Goal: Task Accomplishment & Management: Manage account settings

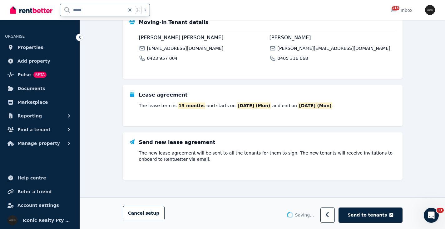
type input "*****"
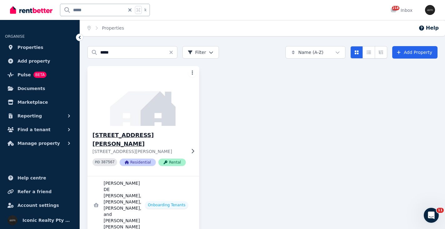
click at [120, 111] on img at bounding box center [143, 96] width 117 height 63
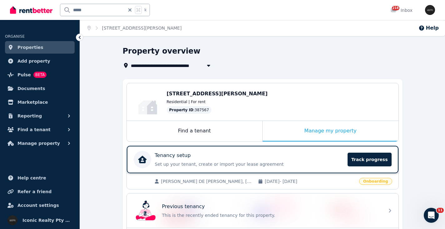
click at [232, 158] on div "Tenancy setup" at bounding box center [249, 155] width 189 height 7
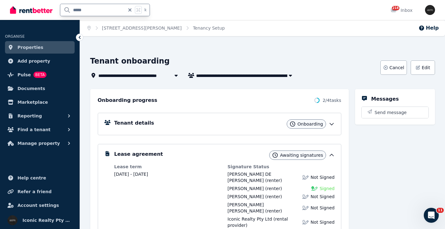
scroll to position [1, 0]
drag, startPoint x: 90, startPoint y: 9, endPoint x: 63, endPoint y: 9, distance: 26.8
click at [63, 9] on input "*****" at bounding box center [92, 10] width 65 height 12
type input "******"
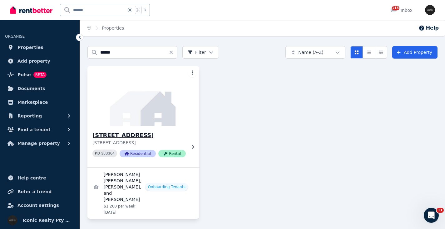
click at [108, 134] on h3 "[STREET_ADDRESS]" at bounding box center [138, 135] width 93 height 9
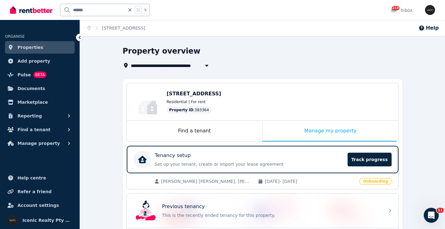
drag, startPoint x: 218, startPoint y: 95, endPoint x: 271, endPoint y: 95, distance: 52.7
click at [271, 95] on div "Edit [STREET_ADDRESS] Residential | For rent Property ID : 383364" at bounding box center [262, 101] width 271 height 37
drag, startPoint x: 95, startPoint y: 11, endPoint x: 32, endPoint y: 2, distance: 63.7
click at [32, 2] on div "****** k" at bounding box center [81, 10] width 143 height 20
type input "*****"
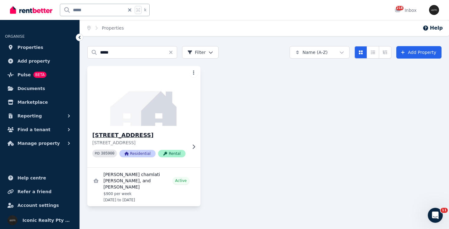
click at [137, 111] on img at bounding box center [144, 96] width 119 height 63
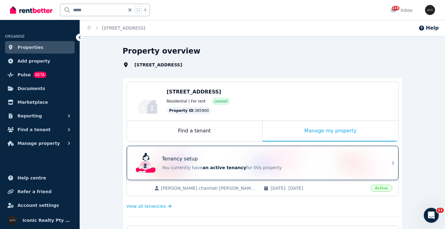
click at [242, 158] on div "Tenancy setup" at bounding box center [271, 158] width 218 height 7
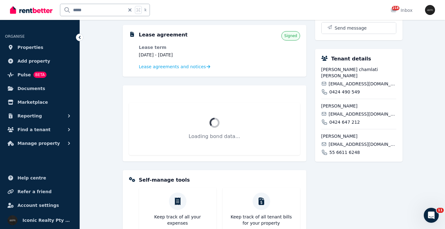
scroll to position [133, 0]
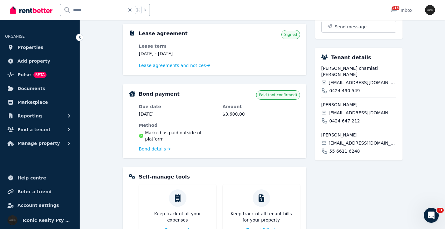
click at [348, 82] on span "[EMAIL_ADDRESS][DOMAIN_NAME]" at bounding box center [361, 83] width 67 height 6
copy div "[EMAIL_ADDRESS][DOMAIN_NAME]"
drag, startPoint x: 367, startPoint y: 76, endPoint x: 321, endPoint y: 76, distance: 46.2
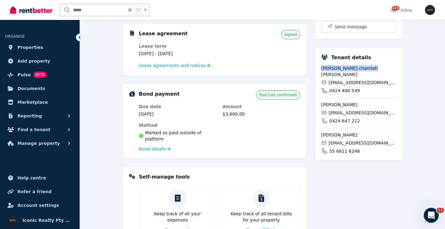
click at [321, 76] on span "[PERSON_NAME] chamlati [PERSON_NAME]" at bounding box center [358, 71] width 75 height 12
copy span "[PERSON_NAME] chamlati [PERSON_NAME]"
click at [357, 95] on div "[PERSON_NAME] [PERSON_NAME] [EMAIL_ADDRESS][DOMAIN_NAME] 0424 490 549 [PERSON_N…" at bounding box center [358, 109] width 75 height 89
drag, startPoint x: 360, startPoint y: 92, endPoint x: 330, endPoint y: 89, distance: 31.0
click at [330, 92] on div "0424 490 549" at bounding box center [358, 91] width 75 height 6
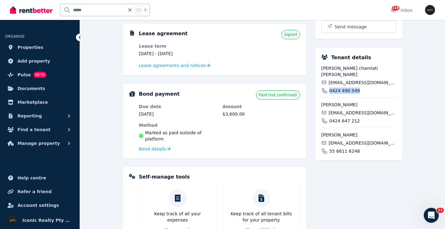
copy span "0424 490 549"
drag, startPoint x: 369, startPoint y: 136, endPoint x: 320, endPoint y: 137, distance: 49.0
click at [320, 138] on div "Tenant details [PERSON_NAME] [PERSON_NAME] [EMAIL_ADDRESS][DOMAIN_NAME] 0424 49…" at bounding box center [358, 104] width 87 height 113
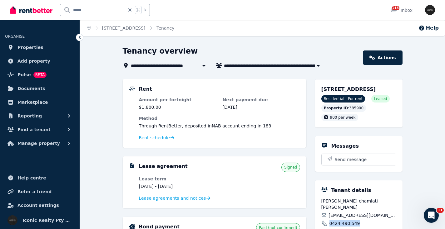
scroll to position [0, 0]
drag, startPoint x: 64, startPoint y: 7, endPoint x: 28, endPoint y: 6, distance: 35.3
click at [28, 6] on div "***** k" at bounding box center [81, 10] width 143 height 20
type input "*****"
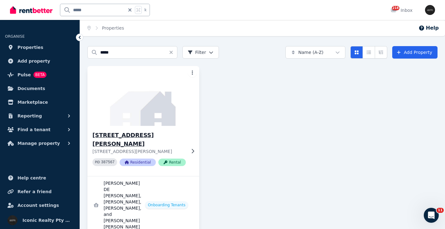
click at [163, 108] on img at bounding box center [143, 96] width 117 height 63
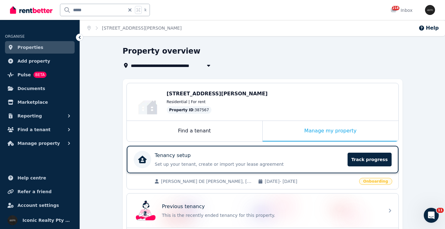
click at [256, 157] on div "Tenancy setup" at bounding box center [249, 155] width 189 height 7
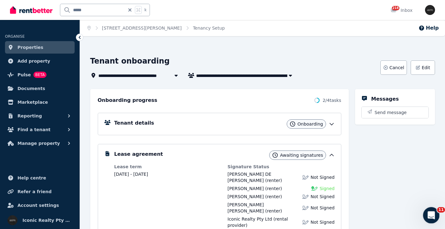
drag, startPoint x: 427, startPoint y: 217, endPoint x: 843, endPoint y: 410, distance: 458.9
click at [427, 217] on icon "Open Intercom Messenger" at bounding box center [430, 215] width 10 height 10
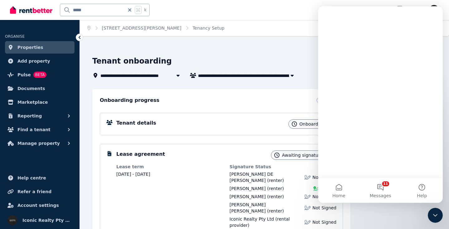
click at [382, 182] on div "Intercom messenger" at bounding box center [380, 104] width 125 height 197
click at [382, 188] on div "Intercom messenger" at bounding box center [380, 104] width 125 height 197
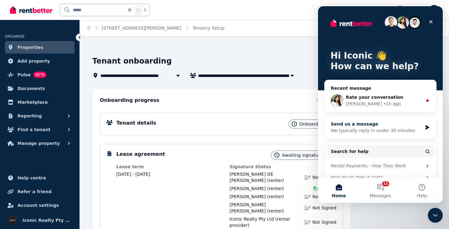
click at [378, 125] on div "Send us a message" at bounding box center [376, 124] width 91 height 7
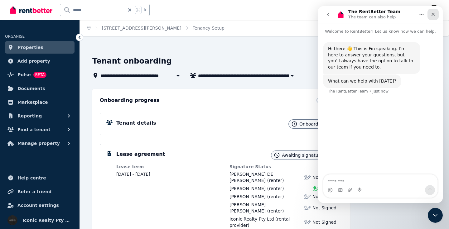
click at [435, 14] on icon "Close" at bounding box center [433, 14] width 5 height 5
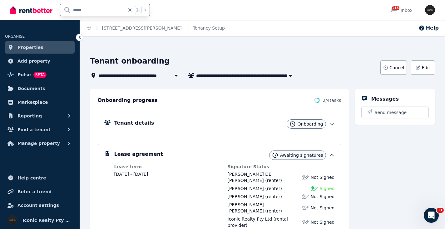
drag, startPoint x: 51, startPoint y: 5, endPoint x: 89, endPoint y: 10, distance: 38.6
click at [49, 5] on div "***** k" at bounding box center [81, 10] width 143 height 20
type input "*****"
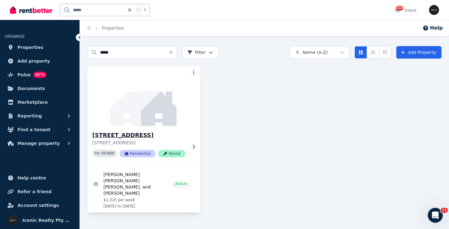
click at [137, 99] on img at bounding box center [144, 96] width 119 height 63
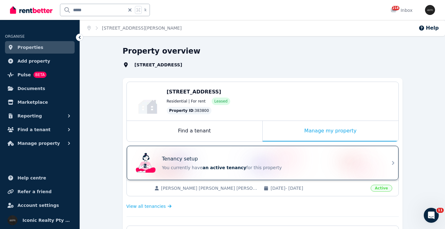
click at [266, 160] on div "Tenancy setup" at bounding box center [271, 158] width 218 height 7
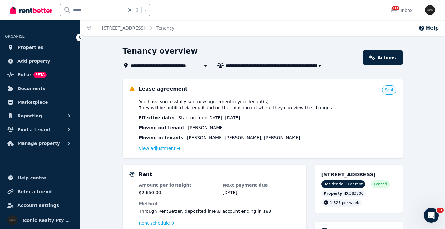
click at [164, 149] on link "View adjustment" at bounding box center [160, 148] width 42 height 5
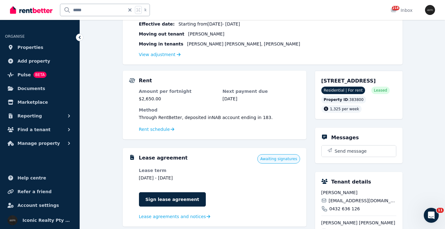
scroll to position [93, 0]
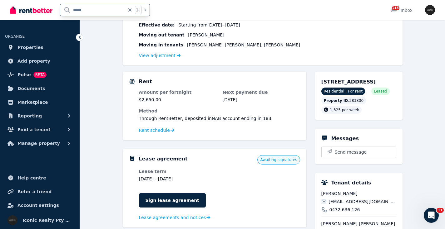
drag, startPoint x: 86, startPoint y: 9, endPoint x: 55, endPoint y: 4, distance: 31.6
click at [55, 4] on div "***** k" at bounding box center [81, 10] width 143 height 20
type input "*****"
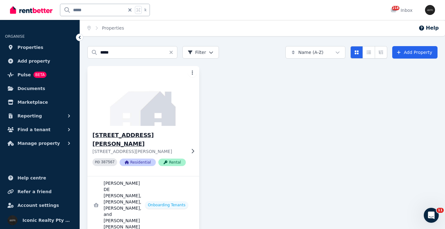
click at [125, 107] on img at bounding box center [143, 96] width 117 height 63
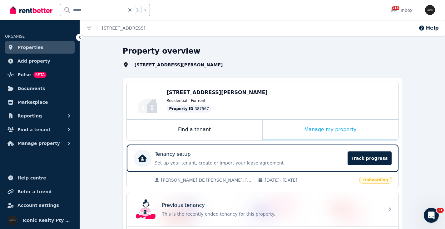
click at [239, 156] on div "Tenancy setup" at bounding box center [249, 154] width 189 height 7
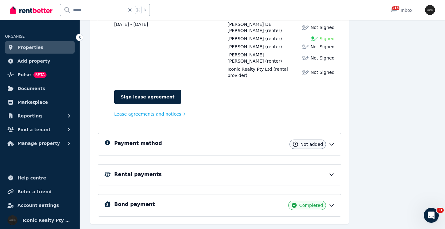
scroll to position [173, 0]
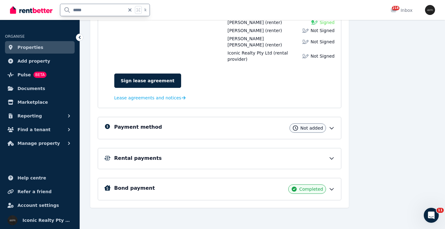
drag, startPoint x: 93, startPoint y: 9, endPoint x: 56, endPoint y: 6, distance: 37.2
click at [56, 6] on div "***** k" at bounding box center [81, 10] width 143 height 20
type input "******"
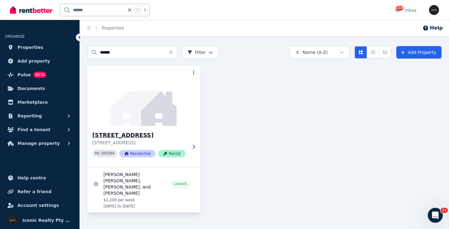
click at [149, 116] on img at bounding box center [144, 96] width 119 height 63
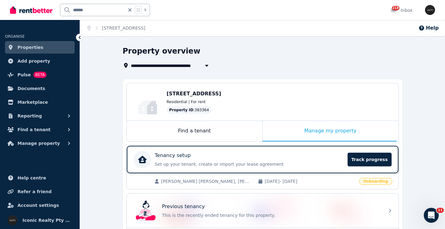
click at [269, 156] on div "Tenancy setup" at bounding box center [249, 155] width 189 height 7
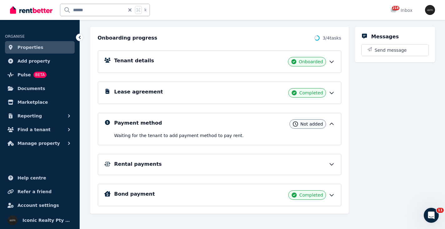
scroll to position [63, 0]
click at [214, 89] on div "Lease agreement Completed" at bounding box center [224, 92] width 220 height 9
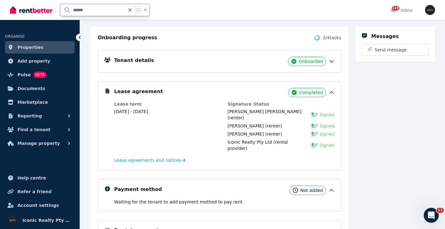
drag, startPoint x: 95, startPoint y: 9, endPoint x: 54, endPoint y: 6, distance: 41.6
click at [54, 6] on div "****** k" at bounding box center [81, 10] width 143 height 20
click at [422, 152] on div "Messages Send message" at bounding box center [395, 154] width 80 height 254
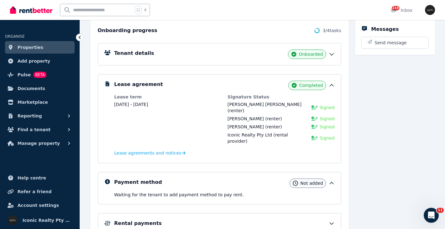
scroll to position [0, 0]
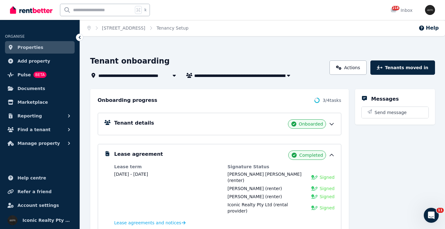
click at [90, 7] on input "text" at bounding box center [96, 10] width 73 height 12
type input "****"
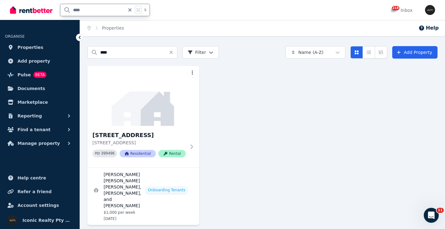
drag, startPoint x: 96, startPoint y: 9, endPoint x: 58, endPoint y: 9, distance: 38.4
click at [58, 9] on div "**** k" at bounding box center [81, 10] width 143 height 20
type input "*****"
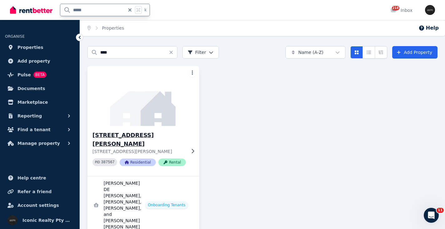
click at [148, 103] on img at bounding box center [143, 96] width 117 height 63
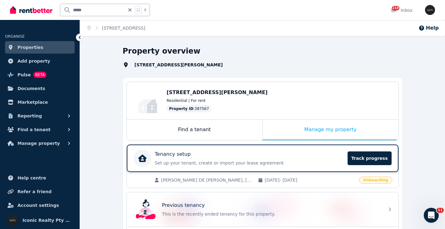
click at [221, 155] on div "Tenancy setup" at bounding box center [249, 154] width 189 height 7
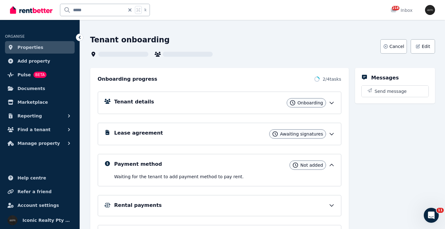
scroll to position [51, 0]
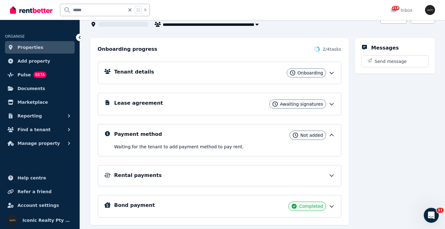
click at [200, 100] on div "Lease agreement Awaiting signatures" at bounding box center [224, 104] width 220 height 9
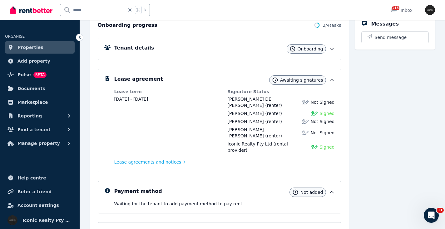
scroll to position [76, 0]
click at [191, 48] on div "Tenant details Onboarding" at bounding box center [224, 48] width 220 height 9
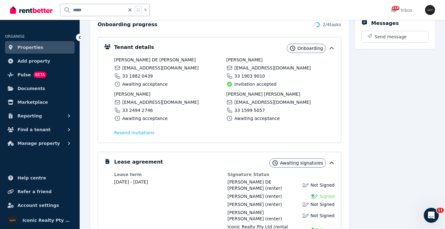
click at [139, 66] on span "[EMAIL_ADDRESS][DOMAIN_NAME]" at bounding box center [160, 68] width 76 height 6
copy div "[EMAIL_ADDRESS][DOMAIN_NAME]"
click at [136, 101] on span "[EMAIL_ADDRESS][DOMAIN_NAME]" at bounding box center [160, 102] width 76 height 6
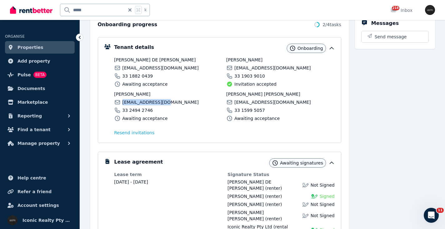
click at [136, 101] on span "[EMAIL_ADDRESS][DOMAIN_NAME]" at bounding box center [160, 102] width 76 height 6
copy div "[EMAIL_ADDRESS][DOMAIN_NAME]"
click at [261, 67] on span "[EMAIL_ADDRESS][DOMAIN_NAME]" at bounding box center [272, 68] width 76 height 6
click at [261, 66] on span "[EMAIL_ADDRESS][DOMAIN_NAME]" at bounding box center [272, 68] width 76 height 6
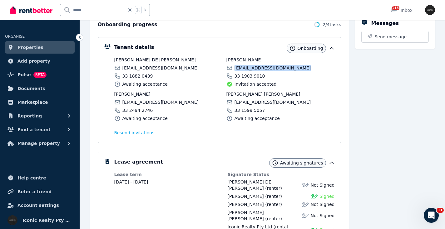
click at [261, 66] on span "[EMAIL_ADDRESS][DOMAIN_NAME]" at bounding box center [272, 68] width 76 height 6
click at [144, 66] on span "[EMAIL_ADDRESS][DOMAIN_NAME]" at bounding box center [160, 68] width 76 height 6
copy div "[EMAIL_ADDRESS][DOMAIN_NAME]"
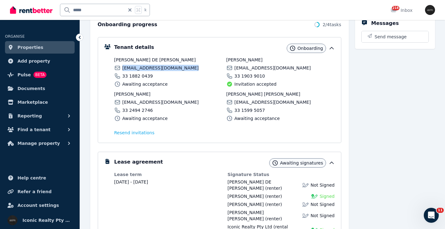
click at [140, 100] on span "[EMAIL_ADDRESS][DOMAIN_NAME]" at bounding box center [160, 102] width 76 height 6
click at [141, 100] on span "[EMAIL_ADDRESS][DOMAIN_NAME]" at bounding box center [160, 102] width 76 height 6
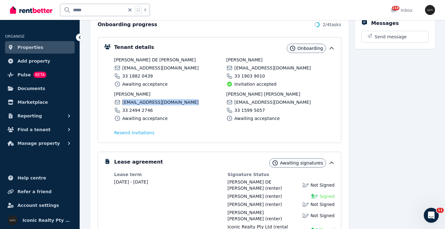
click at [141, 100] on span "[EMAIL_ADDRESS][DOMAIN_NAME]" at bounding box center [160, 102] width 76 height 6
copy div "[EMAIL_ADDRESS][DOMAIN_NAME]"
click at [261, 67] on span "[EMAIL_ADDRESS][DOMAIN_NAME]" at bounding box center [272, 68] width 76 height 6
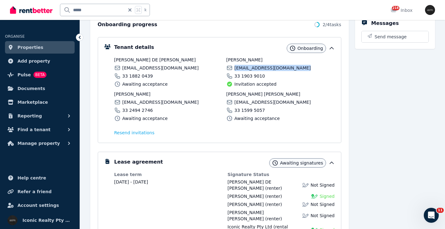
click at [261, 67] on span "[EMAIL_ADDRESS][DOMAIN_NAME]" at bounding box center [272, 68] width 76 height 6
copy div "[EMAIL_ADDRESS][DOMAIN_NAME]"
click at [250, 100] on span "[EMAIL_ADDRESS][DOMAIN_NAME]" at bounding box center [272, 102] width 76 height 6
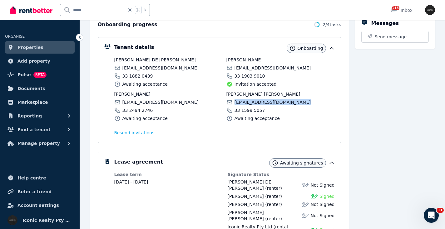
click at [250, 100] on span "[EMAIL_ADDRESS][DOMAIN_NAME]" at bounding box center [272, 102] width 76 height 6
copy div "[EMAIL_ADDRESS][DOMAIN_NAME]"
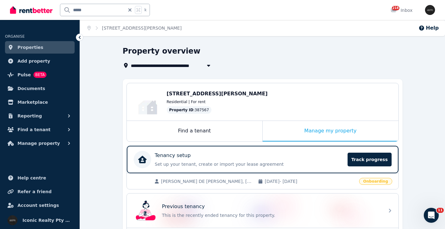
drag, startPoint x: 167, startPoint y: 92, endPoint x: 238, endPoint y: 94, distance: 71.5
click at [238, 94] on span "[STREET_ADDRESS][PERSON_NAME]" at bounding box center [217, 94] width 101 height 6
copy span "[STREET_ADDRESS][PERSON_NAME]"
click at [207, 179] on span "[PERSON_NAME] DE [PERSON_NAME], [PERSON_NAME], [PERSON_NAME] [PERSON_NAME] [PER…" at bounding box center [206, 181] width 90 height 6
click at [183, 160] on div "Tenancy setup Set up your tenant, create or import your lease agreement Track p…" at bounding box center [249, 160] width 189 height 16
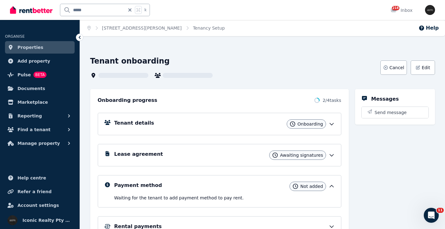
click at [156, 126] on div "Tenant details Onboarding" at bounding box center [224, 124] width 220 height 9
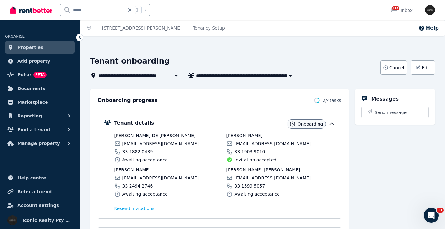
click at [140, 142] on span "[EMAIL_ADDRESS][DOMAIN_NAME]" at bounding box center [160, 144] width 76 height 6
click at [149, 176] on span "[EMAIL_ADDRESS][DOMAIN_NAME]" at bounding box center [160, 178] width 76 height 6
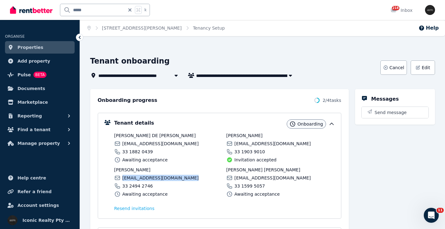
click at [149, 176] on span "[EMAIL_ADDRESS][DOMAIN_NAME]" at bounding box center [160, 178] width 76 height 6
click at [265, 143] on span "[EMAIL_ADDRESS][DOMAIN_NAME]" at bounding box center [272, 144] width 76 height 6
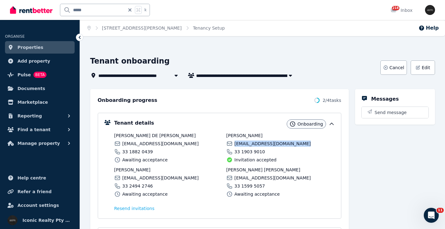
click at [265, 143] on span "[EMAIL_ADDRESS][DOMAIN_NAME]" at bounding box center [272, 144] width 76 height 6
click at [251, 175] on div "[PERSON_NAME] [PERSON_NAME] [EMAIL_ADDRESS][DOMAIN_NAME] 33 1599 5057 Awaiting …" at bounding box center [280, 182] width 108 height 31
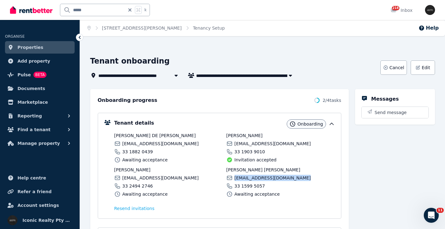
click at [251, 175] on div "[PERSON_NAME] [PERSON_NAME] [EMAIL_ADDRESS][DOMAIN_NAME] 33 1599 5057 Awaiting …" at bounding box center [280, 182] width 108 height 31
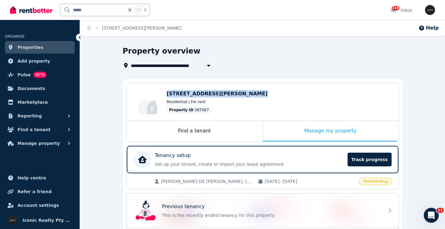
drag, startPoint x: 167, startPoint y: 93, endPoint x: 236, endPoint y: 93, distance: 69.3
click at [236, 93] on span "[STREET_ADDRESS][PERSON_NAME]" at bounding box center [217, 94] width 101 height 6
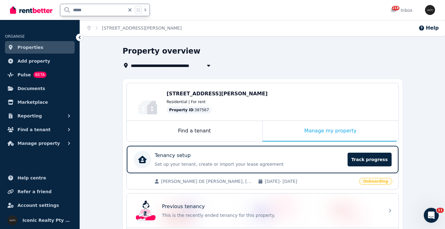
drag, startPoint x: 91, startPoint y: 9, endPoint x: 46, endPoint y: 7, distance: 44.4
click at [46, 7] on div "***** k" at bounding box center [81, 10] width 143 height 20
type input "******"
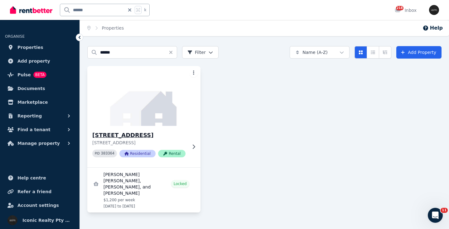
click at [159, 112] on img at bounding box center [144, 96] width 119 height 63
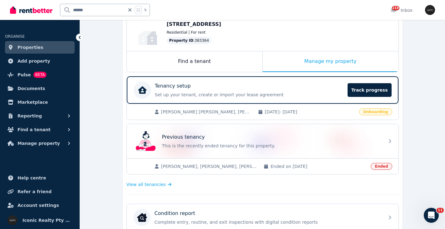
scroll to position [73, 0]
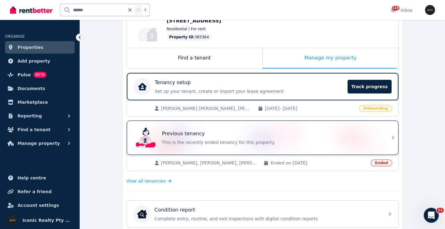
click at [216, 127] on div "Previous tenancy This is the recently ended tenancy for this property." at bounding box center [256, 137] width 247 height 25
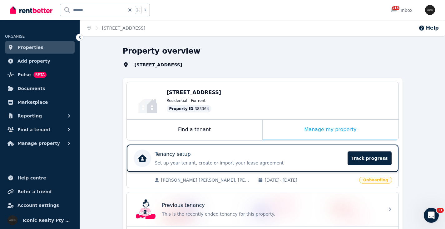
click at [203, 157] on div "Tenancy setup" at bounding box center [249, 154] width 189 height 7
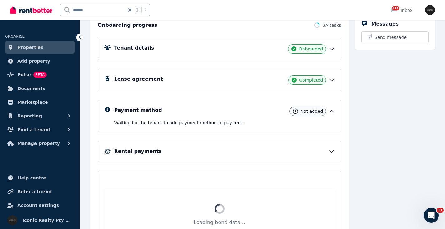
scroll to position [68, 0]
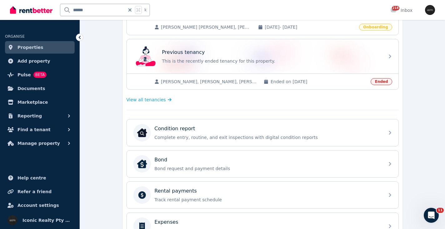
scroll to position [157, 0]
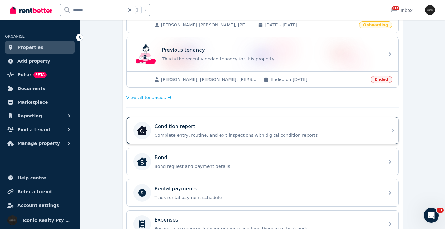
click at [244, 126] on div "Condition report" at bounding box center [267, 126] width 226 height 7
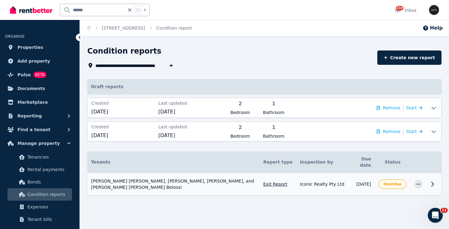
click at [434, 181] on icon at bounding box center [432, 184] width 7 height 7
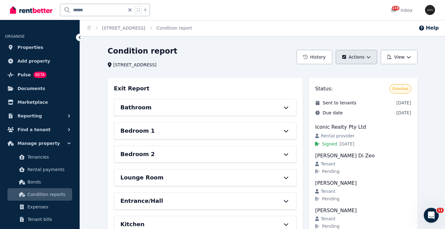
click at [370, 57] on icon "button" at bounding box center [368, 57] width 4 height 2
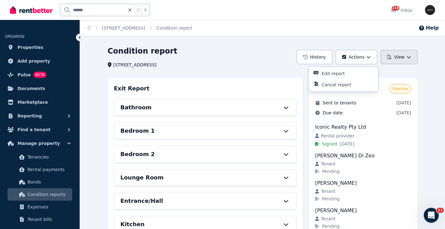
click at [407, 56] on icon "button" at bounding box center [408, 57] width 4 height 4
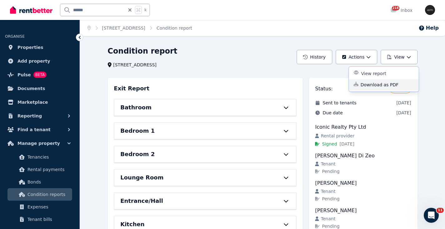
click at [379, 85] on p "Download as PDF" at bounding box center [381, 85] width 43 height 6
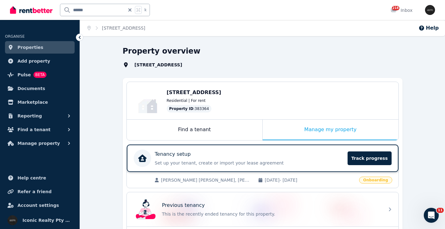
click at [229, 155] on div "Tenancy setup" at bounding box center [249, 154] width 189 height 7
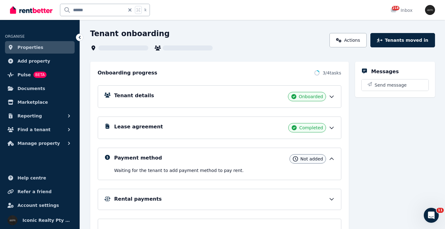
scroll to position [48, 0]
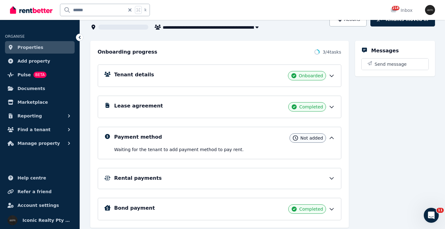
click at [167, 69] on div "Tenant details Onboarded" at bounding box center [219, 76] width 243 height 22
click at [154, 78] on div "Tenant details Onboarded" at bounding box center [224, 75] width 220 height 9
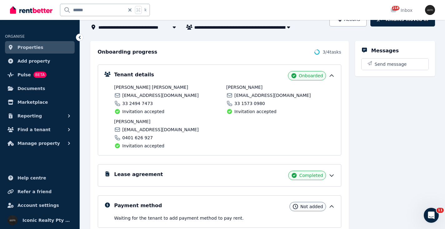
click at [139, 97] on span "[EMAIL_ADDRESS][DOMAIN_NAME]" at bounding box center [160, 95] width 76 height 6
click at [140, 97] on span "[EMAIL_ADDRESS][DOMAIN_NAME]" at bounding box center [160, 95] width 76 height 6
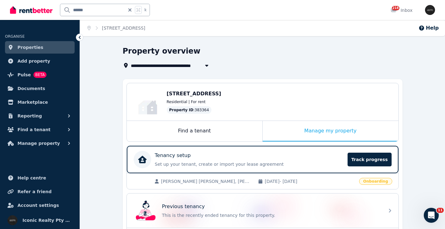
drag, startPoint x: 167, startPoint y: 91, endPoint x: 242, endPoint y: 95, distance: 75.9
click at [221, 95] on span "[STREET_ADDRESS]" at bounding box center [194, 94] width 55 height 6
click at [196, 157] on div "Tenancy setup" at bounding box center [249, 155] width 189 height 7
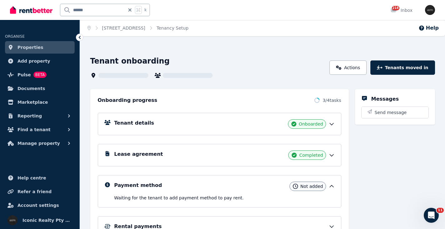
click at [162, 128] on div "Tenant details Onboarded" at bounding box center [224, 124] width 220 height 9
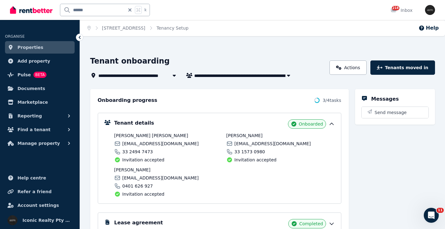
click at [138, 177] on span "[EMAIL_ADDRESS][DOMAIN_NAME]" at bounding box center [160, 178] width 76 height 6
click at [138, 175] on span "[EMAIL_ADDRESS][DOMAIN_NAME]" at bounding box center [160, 178] width 76 height 6
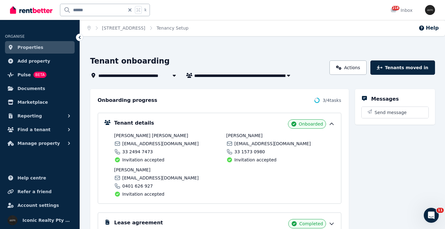
click at [254, 143] on span "[EMAIL_ADDRESS][DOMAIN_NAME]" at bounding box center [272, 144] width 76 height 6
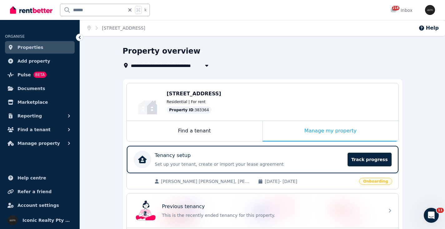
drag, startPoint x: 187, startPoint y: 93, endPoint x: 275, endPoint y: 93, distance: 88.0
click at [275, 93] on div "Edit [STREET_ADDRESS] Residential | For rent Property ID : 383364" at bounding box center [262, 101] width 271 height 37
drag, startPoint x: 99, startPoint y: 11, endPoint x: 40, endPoint y: 4, distance: 59.3
click at [32, 4] on div "****** k" at bounding box center [81, 10] width 143 height 20
type input "*****"
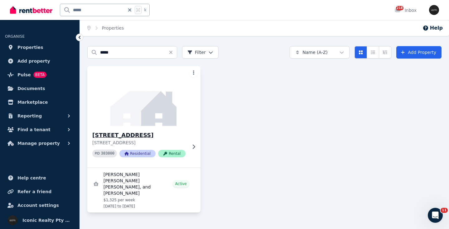
click at [151, 87] on img at bounding box center [144, 96] width 119 height 63
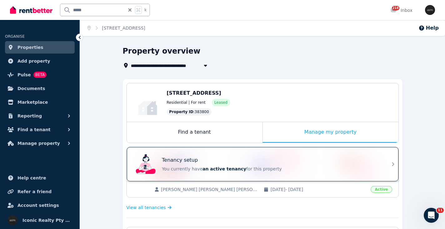
click at [278, 158] on div "Tenancy setup" at bounding box center [271, 160] width 218 height 7
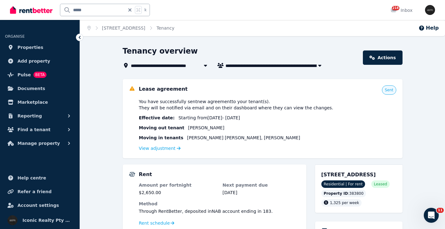
drag, startPoint x: 90, startPoint y: 7, endPoint x: 48, endPoint y: 8, distance: 42.1
click at [46, 8] on div "***** k" at bounding box center [81, 10] width 143 height 20
type input "******"
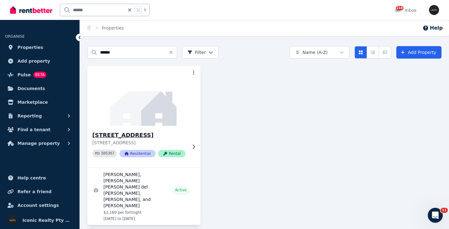
click at [146, 109] on img at bounding box center [144, 96] width 119 height 63
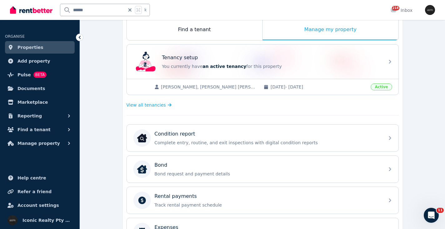
scroll to position [88, 0]
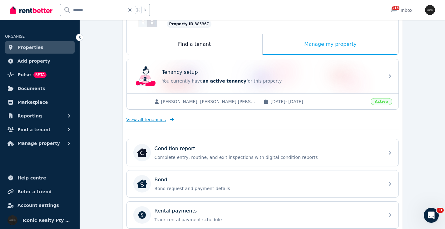
click at [161, 119] on span "View all tenancies" at bounding box center [145, 120] width 39 height 6
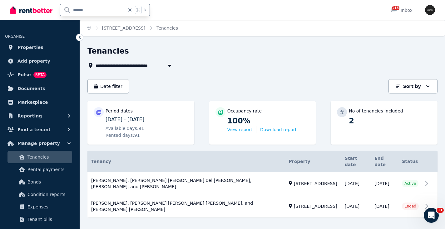
drag, startPoint x: 39, startPoint y: 10, endPoint x: 29, endPoint y: 9, distance: 10.0
click at [18, 10] on div "****** k" at bounding box center [81, 10] width 143 height 20
type input "**********"
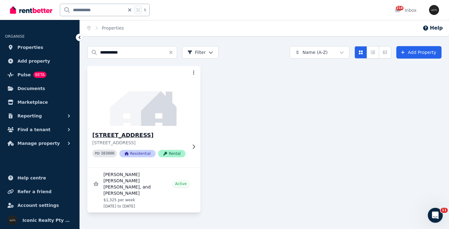
click at [133, 96] on img at bounding box center [144, 96] width 119 height 63
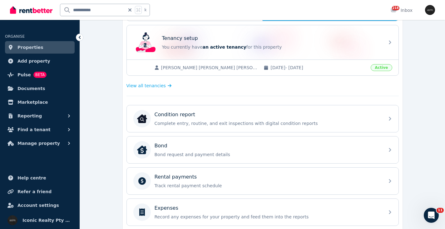
scroll to position [138, 0]
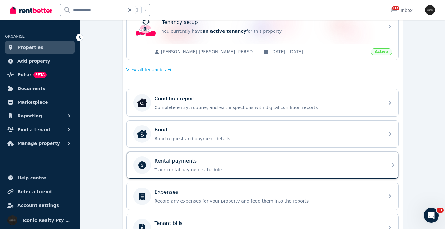
click at [212, 166] on div "Rental payments Track rental payment schedule" at bounding box center [267, 166] width 226 height 16
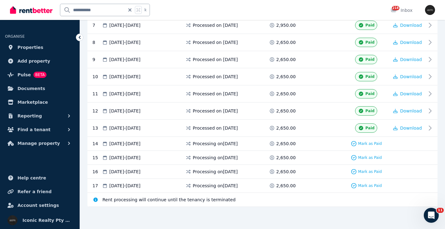
scroll to position [248, 0]
click at [31, 46] on span "Properties" at bounding box center [30, 47] width 26 height 7
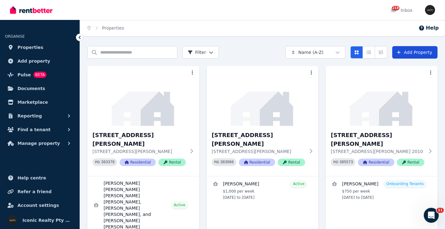
click at [420, 51] on link "Add Property" at bounding box center [414, 52] width 45 height 12
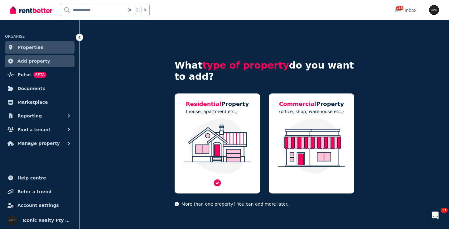
click at [215, 137] on img at bounding box center [217, 147] width 73 height 56
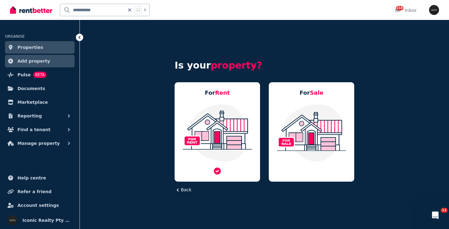
click at [214, 137] on img at bounding box center [217, 133] width 73 height 59
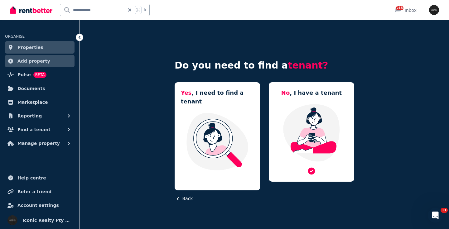
click at [319, 119] on img at bounding box center [311, 133] width 73 height 59
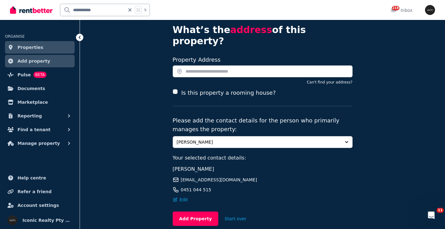
scroll to position [56, 0]
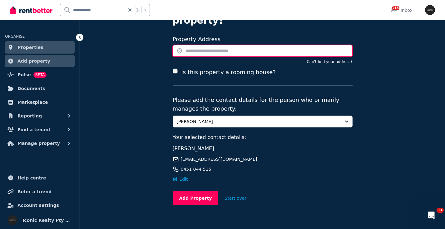
click at [208, 45] on input "text" at bounding box center [263, 51] width 180 height 12
paste input "**********"
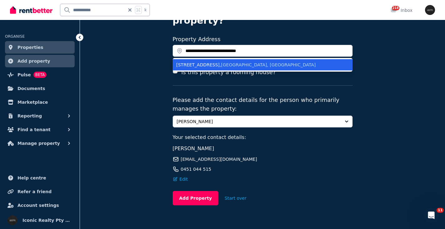
click at [265, 62] on span "[GEOGRAPHIC_DATA], [GEOGRAPHIC_DATA]" at bounding box center [268, 64] width 95 height 5
type input "**********"
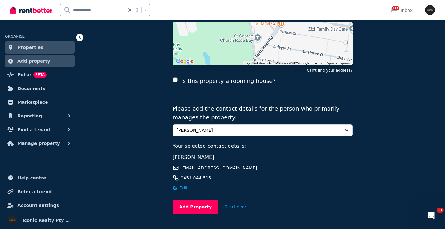
scroll to position [110, 0]
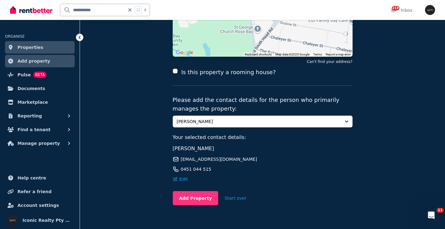
click at [184, 192] on button "Add Property" at bounding box center [196, 198] width 46 height 14
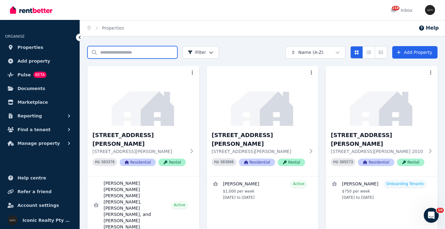
click at [107, 54] on input "Search properties" at bounding box center [132, 52] width 90 height 12
paste input "**********"
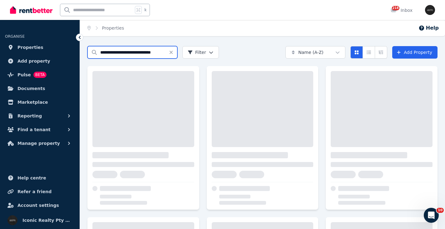
drag, startPoint x: 109, startPoint y: 52, endPoint x: 227, endPoint y: 59, distance: 118.8
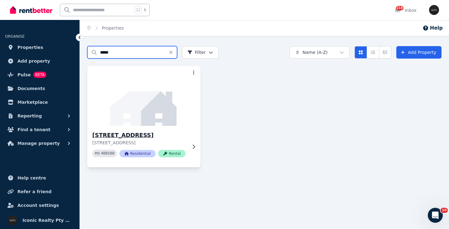
type input "*****"
click at [142, 115] on img at bounding box center [144, 96] width 119 height 63
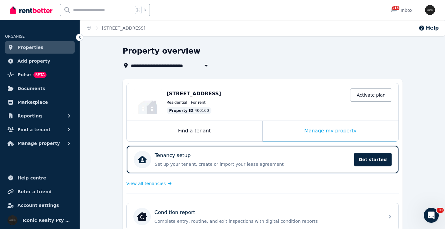
click at [44, 47] on link "Properties" at bounding box center [40, 47] width 70 height 12
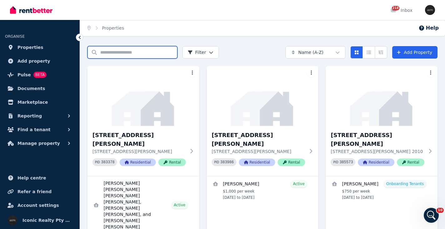
click at [118, 51] on input "Search properties" at bounding box center [132, 52] width 90 height 12
type input "*****"
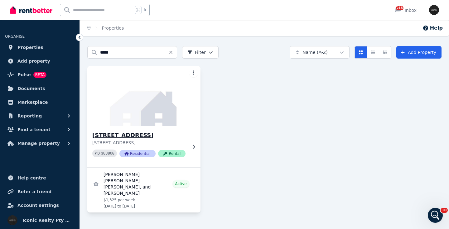
click at [126, 100] on img at bounding box center [144, 96] width 119 height 63
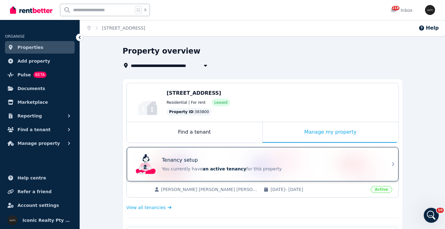
click at [285, 154] on div "Tenancy setup You currently have an active tenancy for this property" at bounding box center [256, 164] width 247 height 25
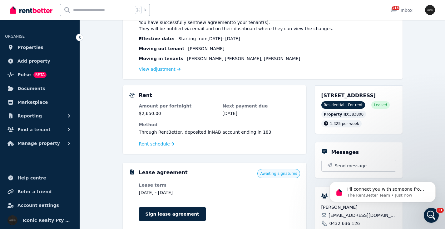
scroll to position [88, 0]
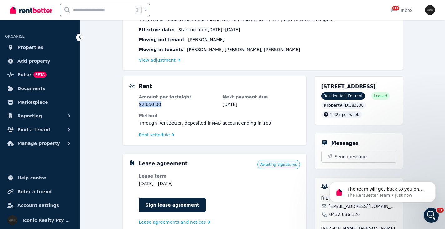
drag, startPoint x: 162, startPoint y: 104, endPoint x: 140, endPoint y: 101, distance: 21.4
click at [138, 104] on div "Rent Amount per fortnight $2,650.00 Next payment due 8 Sep 2025 Method Through …" at bounding box center [214, 111] width 171 height 56
copy dd "$2,650.00"
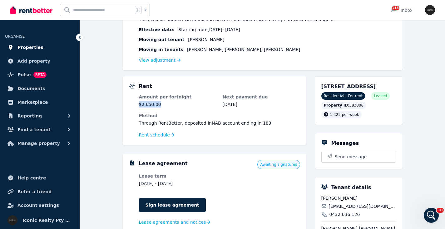
click at [39, 45] on span "Properties" at bounding box center [30, 47] width 26 height 7
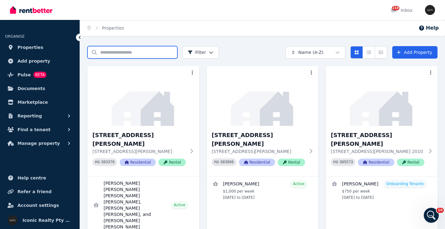
click at [117, 53] on input "Search properties" at bounding box center [132, 52] width 90 height 12
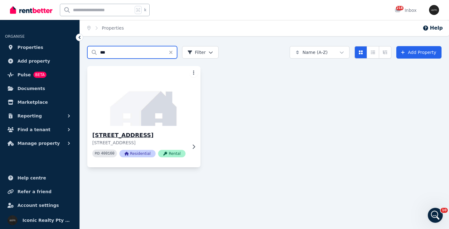
type input "***"
click at [148, 89] on img at bounding box center [144, 96] width 119 height 63
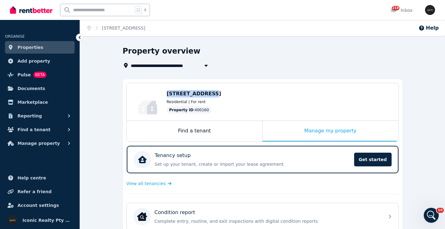
drag, startPoint x: 165, startPoint y: 95, endPoint x: 204, endPoint y: 94, distance: 39.0
click at [204, 94] on div "Edit 1/460 Old South Head Rd, Rose Bay NSW 2029 Residential | For rent Property…" at bounding box center [262, 101] width 271 height 37
copy span "1/460 Old South"
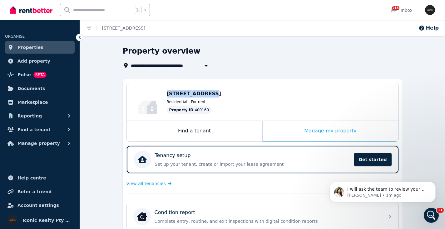
click at [156, 85] on div "Edit 1/460 Old South Head Rd, Rose Bay NSW 2029 Residential | For rent Property…" at bounding box center [262, 101] width 271 height 37
drag, startPoint x: 170, startPoint y: 93, endPoint x: 217, endPoint y: 90, distance: 47.9
click at [217, 94] on span "1/460 Old South Head Rd, Rose Bay NSW 2029" at bounding box center [194, 94] width 55 height 6
copy span "1/460 Old South Head"
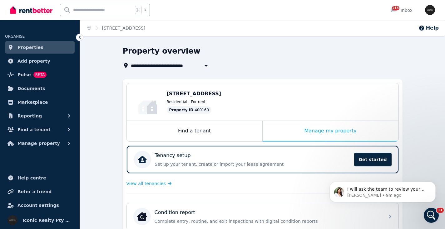
click at [83, 12] on input "text" at bounding box center [96, 10] width 73 height 12
type input "*****"
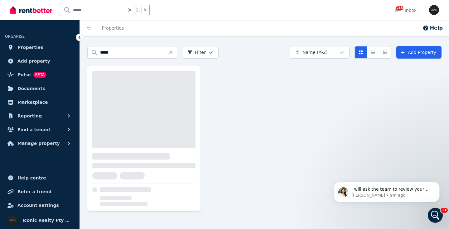
click at [92, 10] on input "*****" at bounding box center [92, 10] width 65 height 12
type input "*"
type input "****"
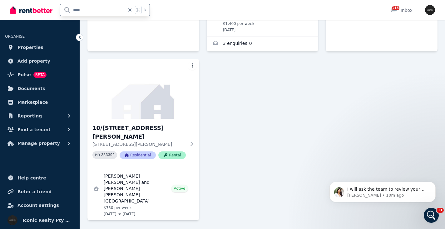
scroll to position [204, 0]
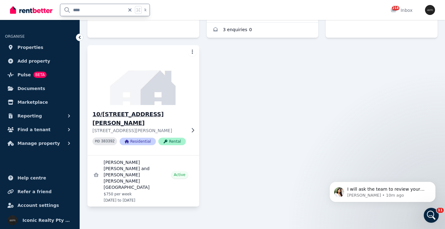
click at [149, 95] on img at bounding box center [143, 75] width 117 height 63
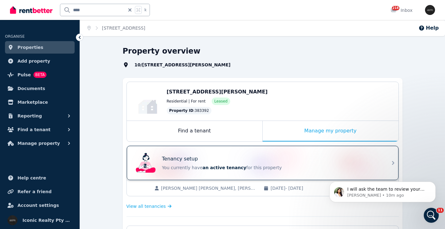
click at [275, 158] on div "Tenancy setup" at bounding box center [271, 158] width 218 height 7
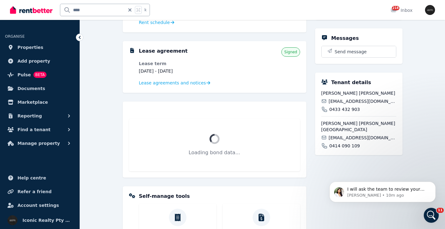
scroll to position [120, 0]
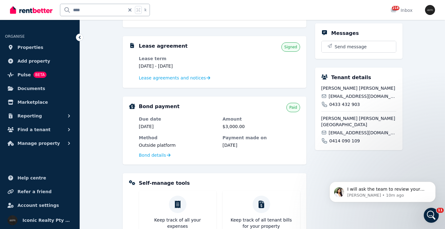
click at [342, 94] on span "ternerito123@gmail.com" at bounding box center [361, 96] width 67 height 6
copy div "ternerito123@gmail.com"
click at [340, 130] on span "bastianbarria2006@gmail.com" at bounding box center [361, 133] width 67 height 6
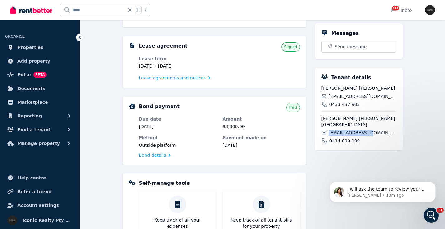
click at [340, 130] on span "bastianbarria2006@gmail.com" at bounding box center [361, 133] width 67 height 6
copy div "bastianbarria2006@gmail.com"
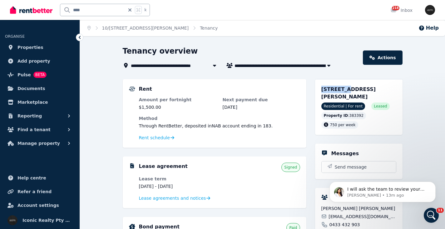
scroll to position [1, 0]
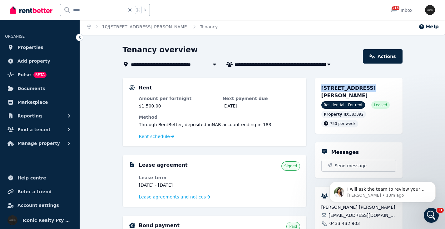
drag, startPoint x: 321, startPoint y: 88, endPoint x: 364, endPoint y: 89, distance: 43.1
click at [364, 89] on span "10/69-75 Cook Rd, Centennial Park NSW 2021" at bounding box center [348, 91] width 55 height 13
copy span "10/69-75 Cook Rd"
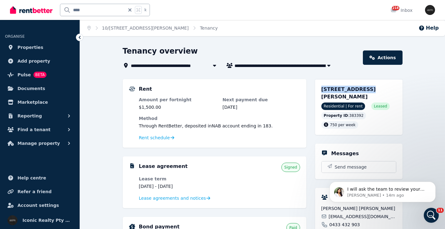
scroll to position [0, 0]
